Goal: Information Seeking & Learning: Learn about a topic

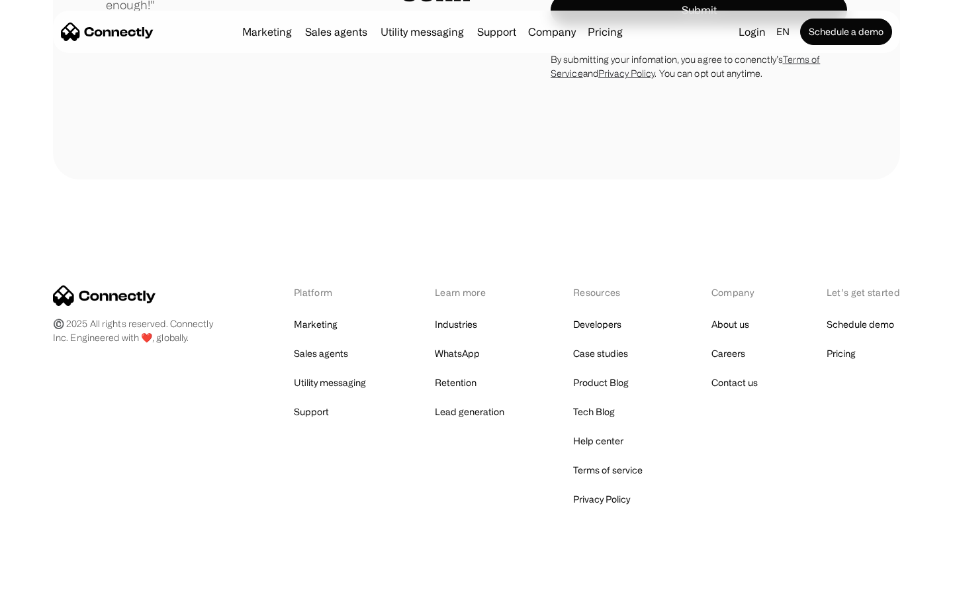
scroll to position [3749, 0]
